Goal: Information Seeking & Learning: Learn about a topic

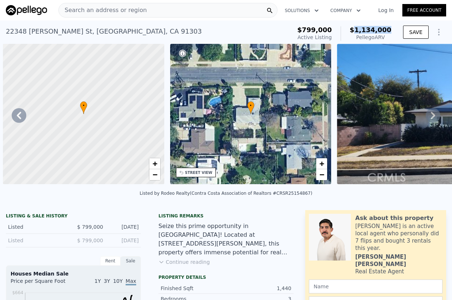
scroll to position [0, 2171]
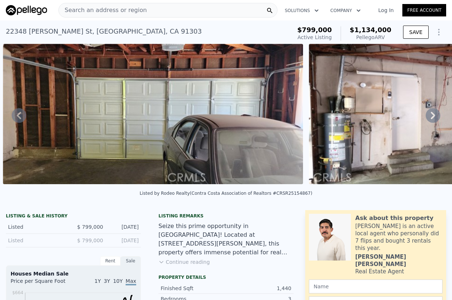
click at [94, 11] on span "Search an address or region" at bounding box center [103, 10] width 88 height 9
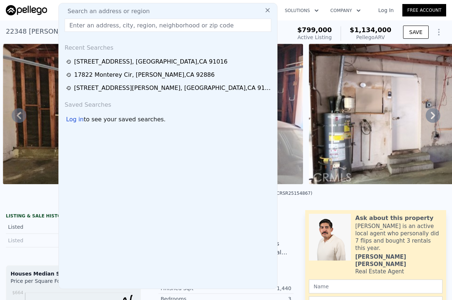
type input "6761"
type input "$ 1,126,000"
type input "$ 200,304"
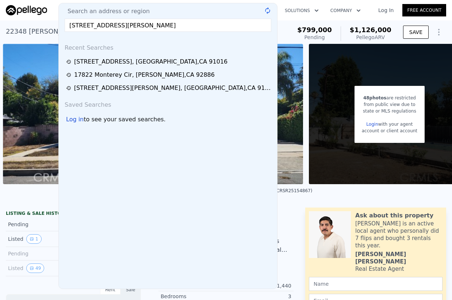
type input "[STREET_ADDRESS][PERSON_NAME]"
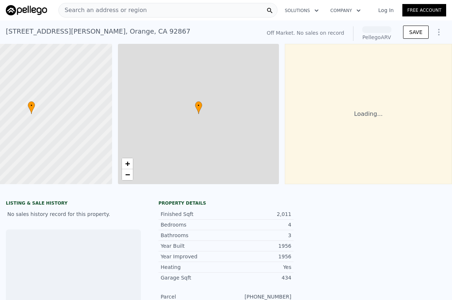
scroll to position [0, 58]
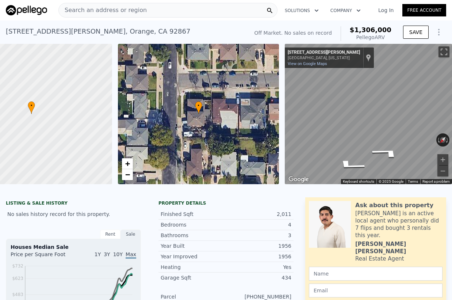
click at [249, 130] on div "• + − • + − ← Move left → Move right ↑ Move up ↓ Move down + Zoom in - Zoom out…" at bounding box center [226, 114] width 452 height 140
drag, startPoint x: 179, startPoint y: 222, endPoint x: 189, endPoint y: 231, distance: 13.0
click at [189, 231] on div "Finished Sqft 2,011 Bedrooms 4 Bathrooms 3 Year Built 1956" at bounding box center [226, 230] width 135 height 42
click at [189, 237] on div "Bathrooms" at bounding box center [193, 235] width 65 height 7
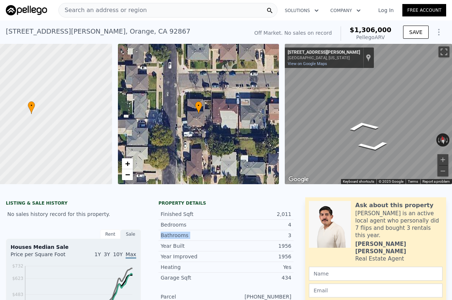
click at [189, 237] on div "Bathrooms" at bounding box center [193, 235] width 65 height 7
drag, startPoint x: 202, startPoint y: 258, endPoint x: 174, endPoint y: 232, distance: 38.5
click at [202, 258] on div "Year Improved" at bounding box center [193, 256] width 65 height 7
drag, startPoint x: 174, startPoint y: 232, endPoint x: 182, endPoint y: 278, distance: 46.4
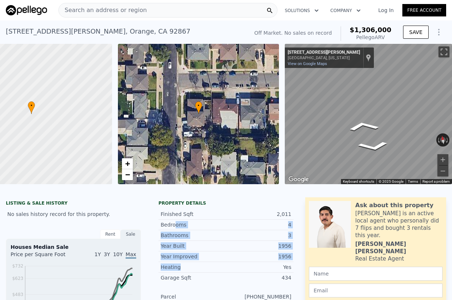
click at [182, 278] on div "Finished Sqft 2,011 Bedrooms 4 Bathrooms 3 Year Built 1956 Year Improved 1956 H…" at bounding box center [226, 275] width 135 height 138
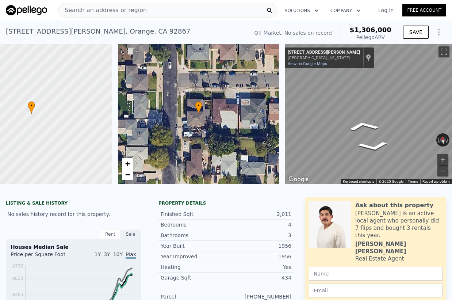
click at [185, 280] on div "Garage Sqft" at bounding box center [193, 277] width 65 height 7
drag, startPoint x: 188, startPoint y: 285, endPoint x: 159, endPoint y: 250, distance: 46.2
click at [159, 250] on div "Finished Sqft 2,011 Bedrooms 4 Bathrooms 3 Year Built 1956 Year Improved 1956 H…" at bounding box center [226, 275] width 135 height 138
click at [201, 268] on div "Heating Yes" at bounding box center [226, 267] width 135 height 11
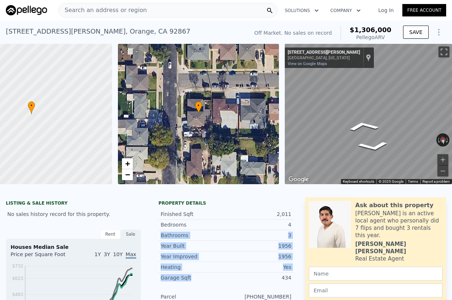
drag, startPoint x: 183, startPoint y: 245, endPoint x: 189, endPoint y: 280, distance: 35.1
click at [189, 280] on div "Finished Sqft 2,011 Bedrooms 4 Bathrooms 3 Year Built 1956 Year Improved 1956 H…" at bounding box center [226, 275] width 135 height 138
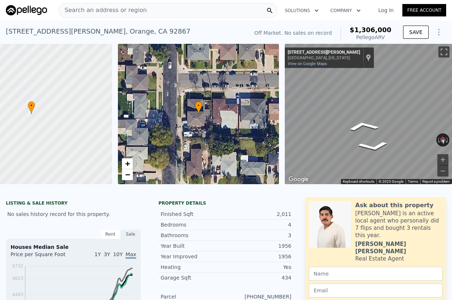
click at [200, 289] on div "Year Improved 1956 Heating Yes Garage Sqft 434 Parcel [PHONE_NUMBER] Lot Sqft 6…" at bounding box center [226, 297] width 135 height 93
drag, startPoint x: 185, startPoint y: 261, endPoint x: 194, endPoint y: 274, distance: 15.4
click at [194, 274] on div "Year Improved 1956 Heating Yes Garage Sqft 434" at bounding box center [226, 266] width 135 height 31
click at [194, 271] on div "Heating" at bounding box center [193, 266] width 65 height 7
drag, startPoint x: 173, startPoint y: 241, endPoint x: 179, endPoint y: 255, distance: 15.1
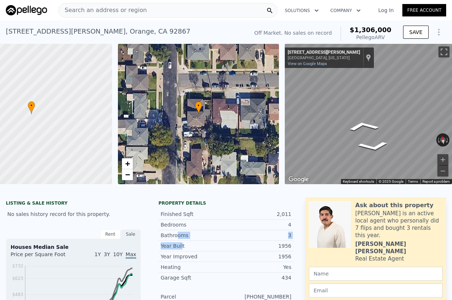
click at [179, 251] on div "Finished Sqft 2,011 Bedrooms 4 Bathrooms 3 Year Built 1956" at bounding box center [226, 230] width 135 height 42
click at [192, 270] on div "Heating" at bounding box center [193, 266] width 65 height 7
drag, startPoint x: 161, startPoint y: 220, endPoint x: 191, endPoint y: 225, distance: 30.5
click at [191, 225] on div "Finished Sqft 2,011 Bedrooms 4 Bathrooms 3 Year Built 1956" at bounding box center [226, 230] width 135 height 42
click at [190, 228] on div "Bedrooms" at bounding box center [193, 224] width 65 height 7
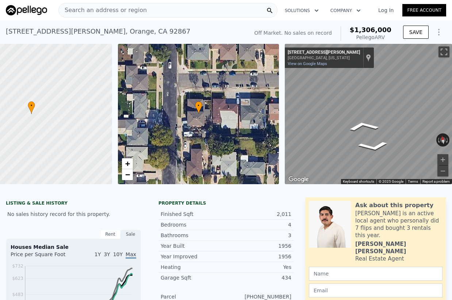
drag, startPoint x: 175, startPoint y: 218, endPoint x: 158, endPoint y: 214, distance: 17.4
click at [173, 217] on div "Finished Sqft" at bounding box center [193, 213] width 65 height 7
drag, startPoint x: 151, startPoint y: 215, endPoint x: 201, endPoint y: 224, distance: 50.9
click at [201, 224] on div "Property details Finished Sqft 2,011 Bedrooms 4 Bathrooms 3 Year Built 1956 Yea…" at bounding box center [226, 275] width 147 height 150
